Goal: Task Accomplishment & Management: Manage account settings

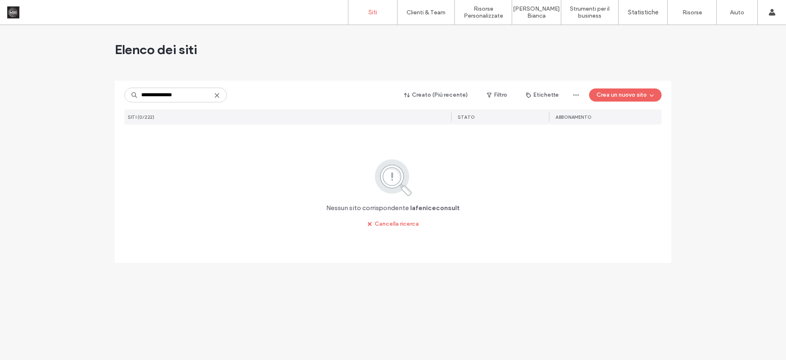
type input "**********"
click at [375, 11] on label "Siti" at bounding box center [372, 12] width 9 height 7
click at [187, 97] on input "**********" at bounding box center [175, 95] width 102 height 15
click at [217, 96] on icon at bounding box center [217, 95] width 7 height 7
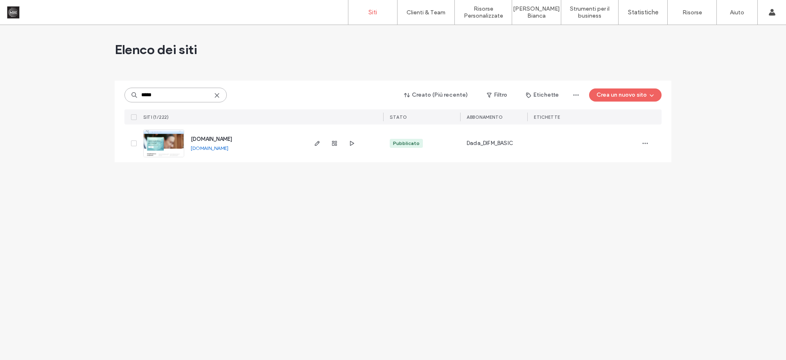
type input "*****"
click at [216, 150] on link "[DOMAIN_NAME]" at bounding box center [210, 148] width 38 height 6
click at [337, 143] on icon "button" at bounding box center [334, 143] width 7 height 7
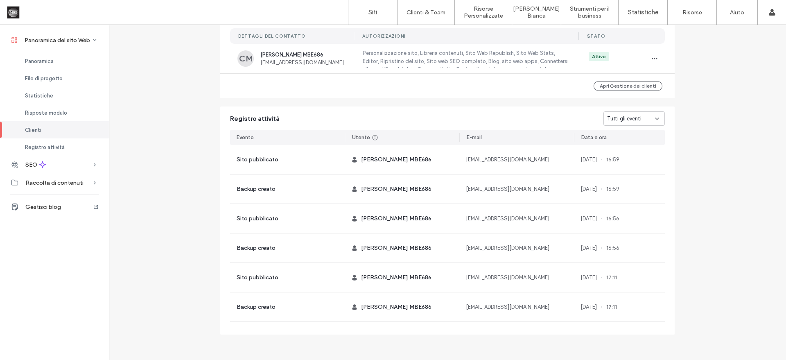
scroll to position [690, 0]
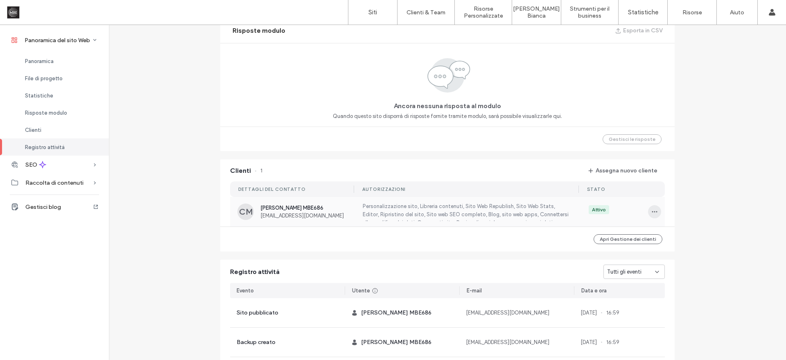
click at [651, 213] on icon "button" at bounding box center [654, 211] width 7 height 7
click at [684, 277] on span "Annulla assegnazione cliente" at bounding box center [697, 279] width 70 height 8
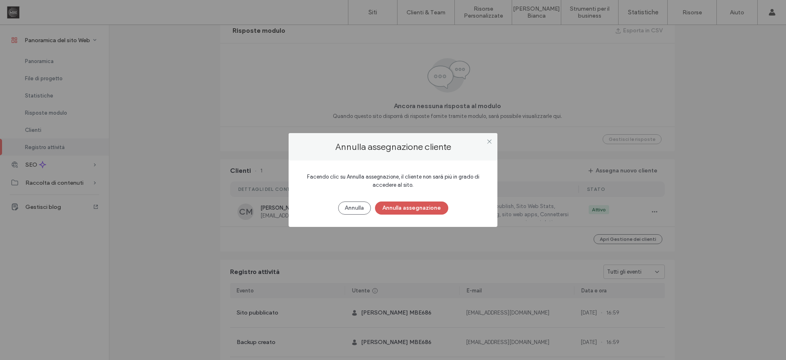
click at [430, 209] on button "Annulla assegnazione" at bounding box center [411, 207] width 73 height 13
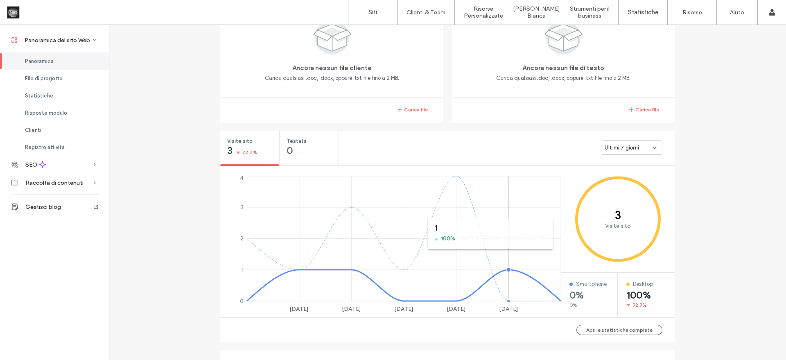
scroll to position [86, 0]
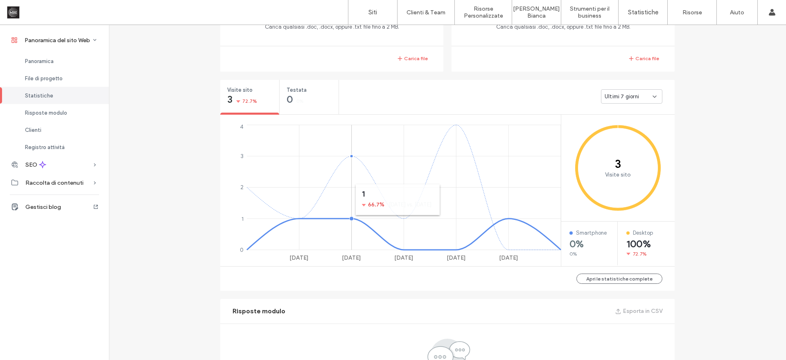
scroll to position [51, 0]
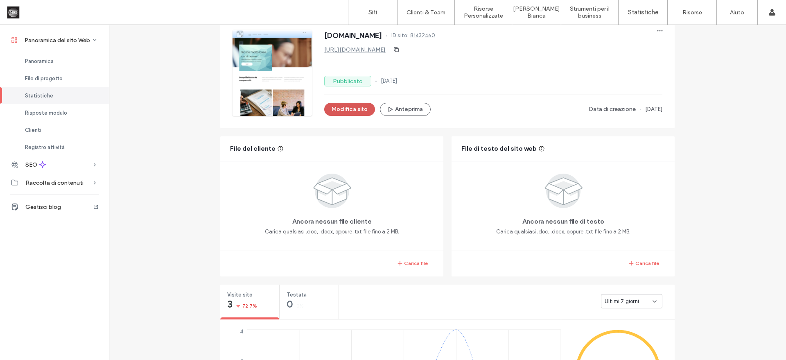
click at [330, 107] on button "Modifica sito" at bounding box center [349, 109] width 51 height 13
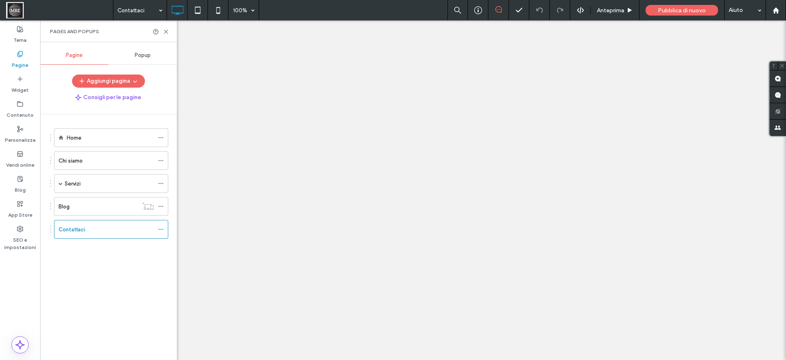
click at [164, 31] on div at bounding box center [393, 180] width 786 height 360
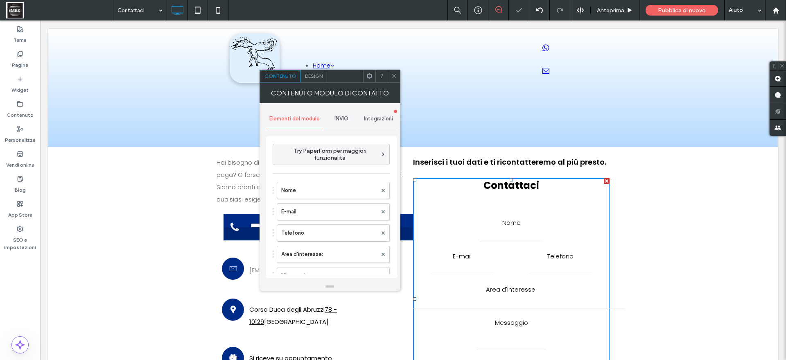
click at [344, 120] on span "INVIO" at bounding box center [341, 118] width 14 height 7
click at [343, 155] on label "Nuova notifica di invio" at bounding box center [331, 157] width 109 height 16
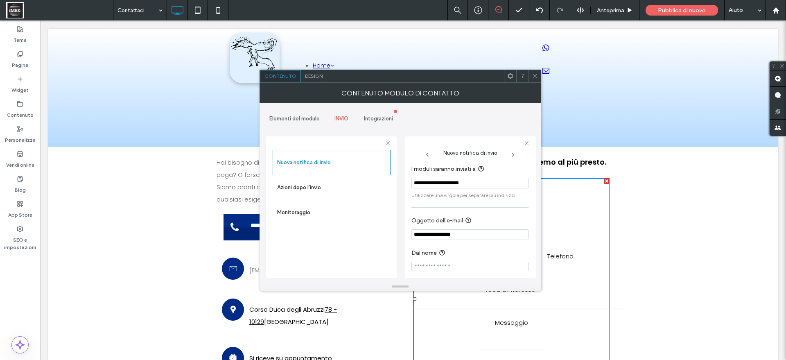
click at [535, 77] on use at bounding box center [534, 76] width 4 height 4
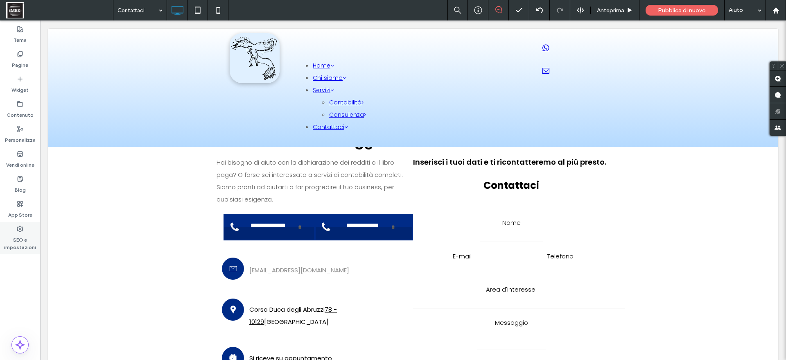
click at [21, 233] on label "SEO e impostazioni" at bounding box center [20, 241] width 40 height 19
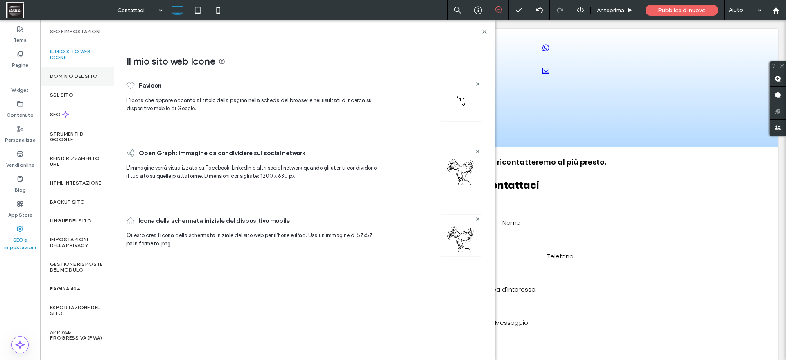
click at [92, 82] on div "Dominio del sito" at bounding box center [77, 76] width 74 height 19
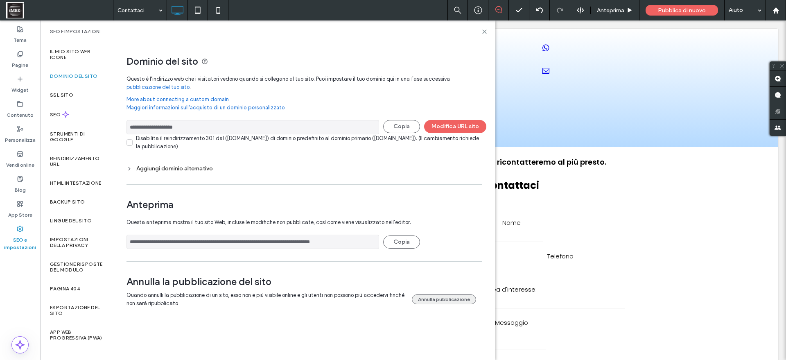
click at [424, 297] on button "Annulla pubblicazione" at bounding box center [444, 299] width 64 height 10
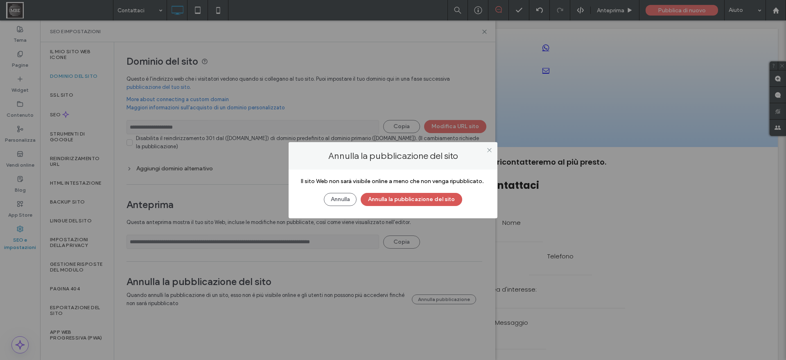
click at [415, 196] on button "Annulla la pubblicazione del sito" at bounding box center [412, 199] width 102 height 13
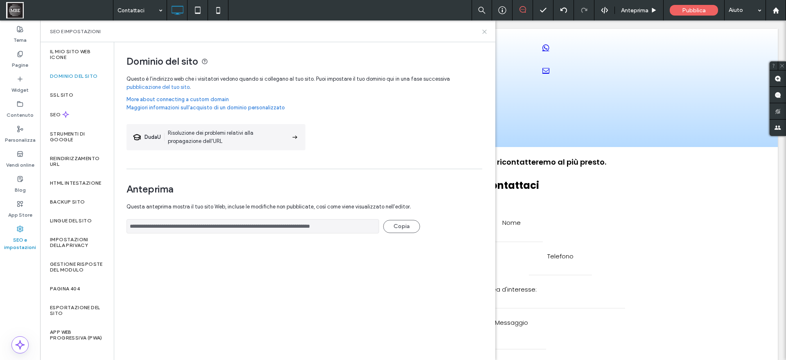
click at [487, 30] on icon at bounding box center [484, 32] width 6 height 6
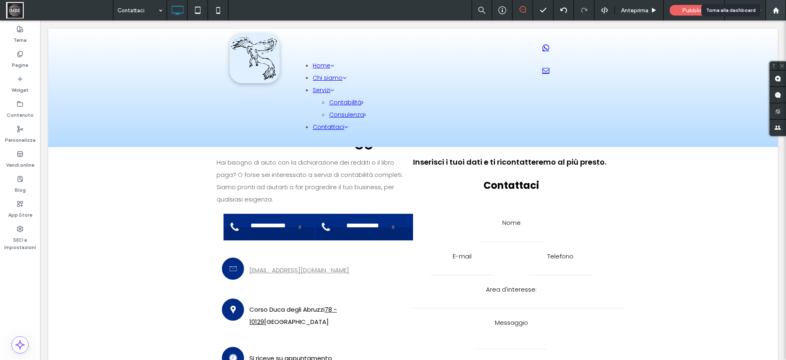
click at [774, 7] on icon at bounding box center [775, 10] width 7 height 7
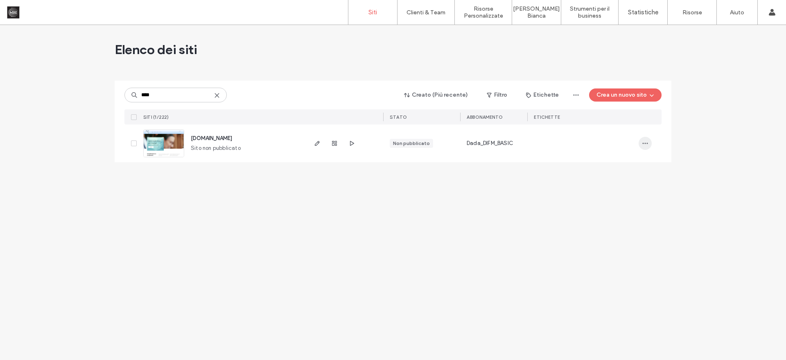
type input "****"
click at [643, 143] on use "button" at bounding box center [645, 143] width 5 height 1
click at [623, 248] on div "Elimina il sito" at bounding box center [613, 247] width 75 height 16
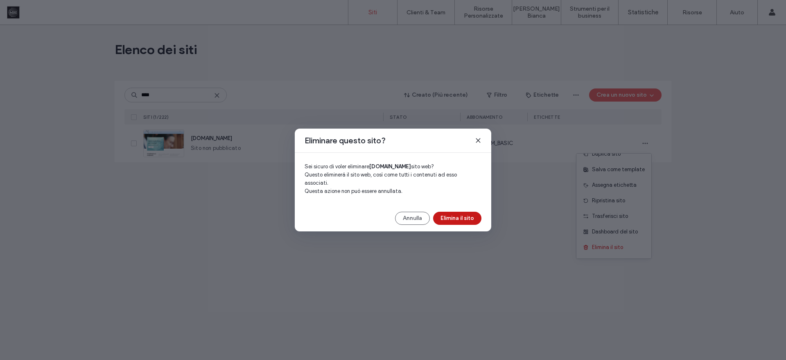
click at [454, 212] on button "Elimina il sito" at bounding box center [457, 218] width 48 height 13
